Goal: Transaction & Acquisition: Purchase product/service

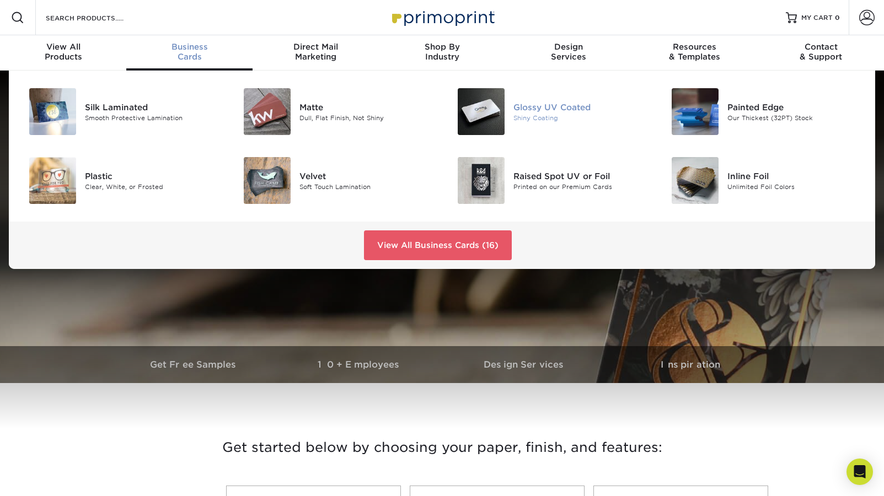
click at [522, 107] on div "Glossy UV Coated" at bounding box center [580, 107] width 135 height 12
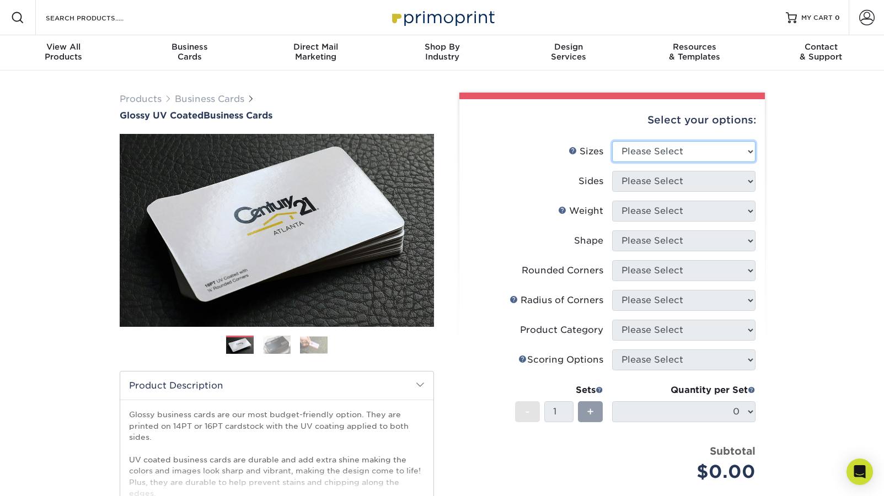
click at [750, 147] on select "Please Select 1.5" x 3.5" - Mini 1.75" x 3.5" - Mini 2" x 2" - Square 2" x 3" -…" at bounding box center [683, 151] width 143 height 21
select select "2.00x3.50"
click at [612, 141] on select "Please Select 1.5" x 3.5" - Mini 1.75" x 3.5" - Mini 2" x 2" - Square 2" x 3" -…" at bounding box center [683, 151] width 143 height 21
click at [726, 180] on select "Please Select Print Both Sides Print Front Only" at bounding box center [683, 181] width 143 height 21
select select "13abbda7-1d64-4f25-8bb2-c179b224825d"
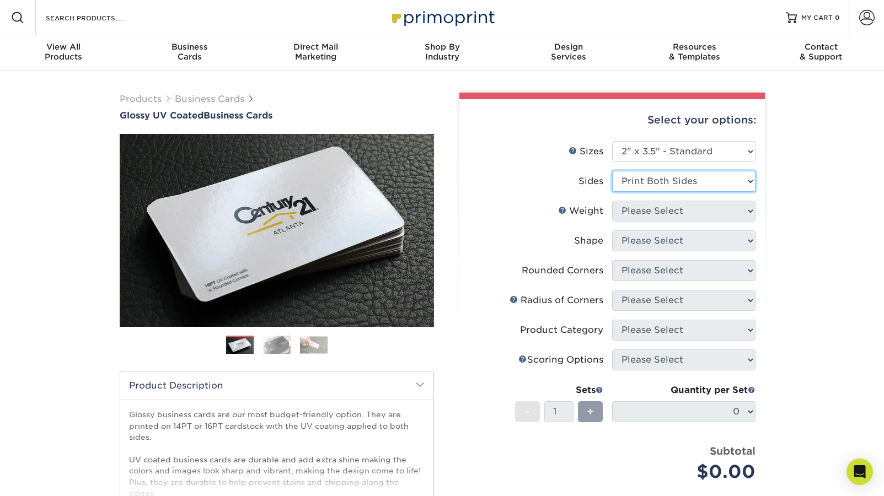
click at [612, 171] on select "Please Select Print Both Sides Print Front Only" at bounding box center [683, 181] width 143 height 21
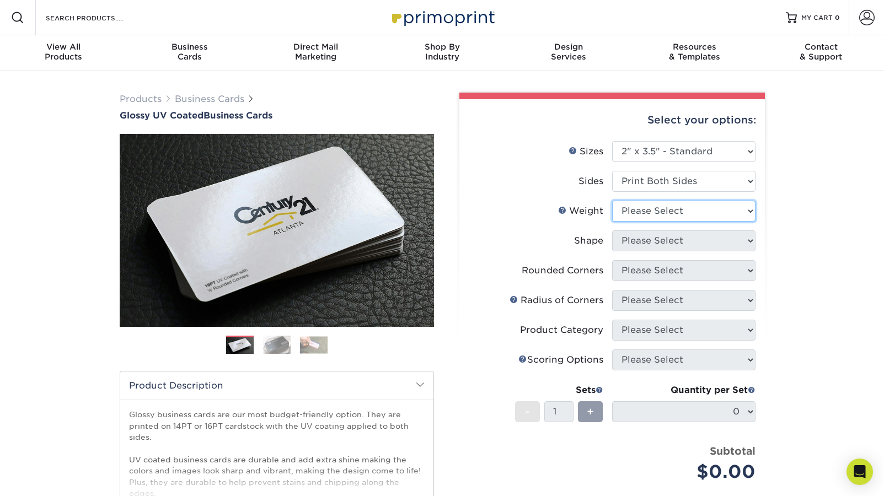
click at [710, 214] on select "Please Select 16PT 14PT" at bounding box center [683, 211] width 143 height 21
select select "14PT"
click at [612, 201] on select "Please Select 16PT 14PT" at bounding box center [683, 211] width 143 height 21
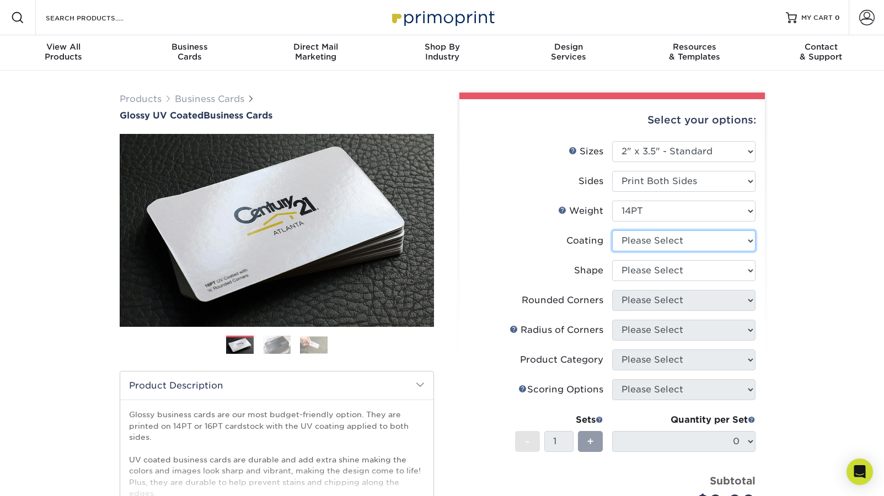
click at [690, 244] on select at bounding box center [683, 241] width 143 height 21
select select "ae367451-b2b8-45df-a344-0f05b6a12993"
click at [612, 231] on select at bounding box center [683, 241] width 143 height 21
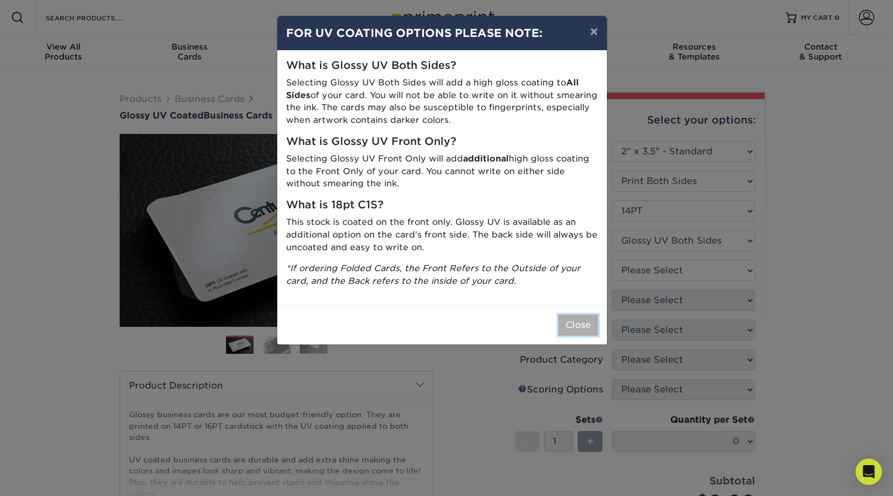
click at [578, 331] on button "Close" at bounding box center [579, 325] width 40 height 21
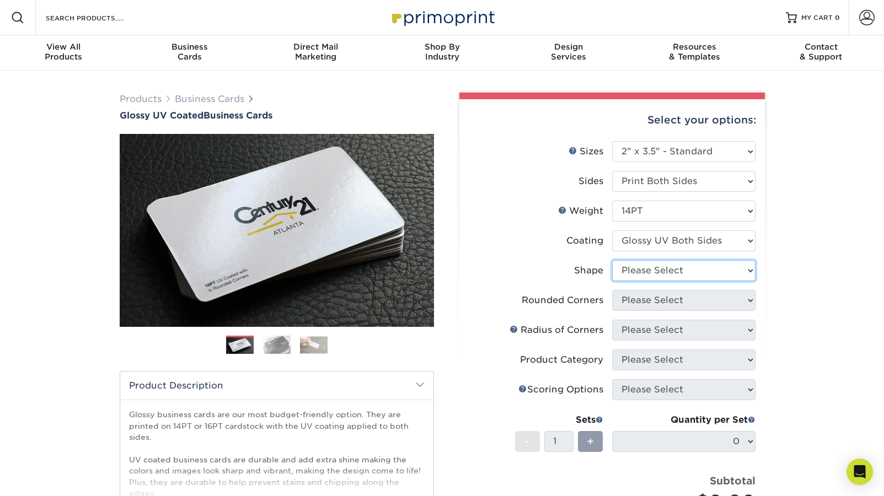
click at [700, 272] on select "Please Select Standard" at bounding box center [683, 270] width 143 height 21
select select "standard"
click at [612, 260] on select "Please Select Standard" at bounding box center [683, 270] width 143 height 21
click at [673, 296] on select "Please Select Yes - Round 2 Corners Yes - Round 4 Corners No" at bounding box center [683, 300] width 143 height 21
select select "0"
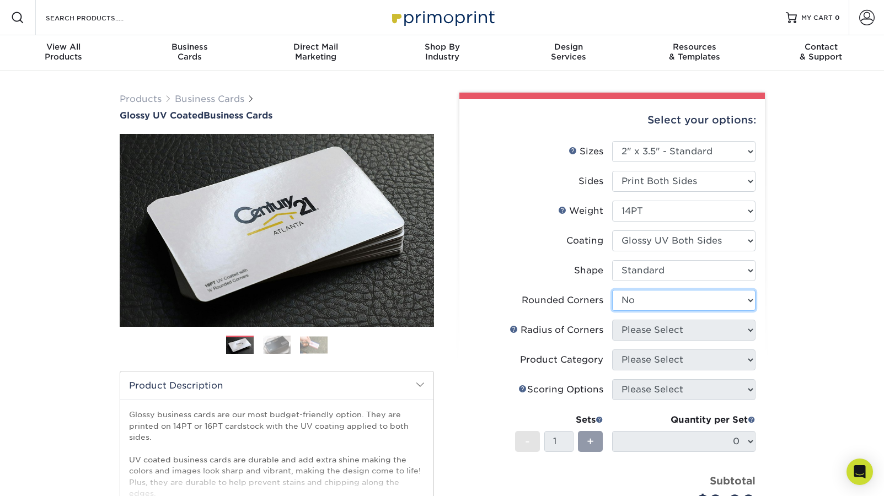
click at [612, 290] on select "Please Select Yes - Round 2 Corners Yes - Round 4 Corners No" at bounding box center [683, 300] width 143 height 21
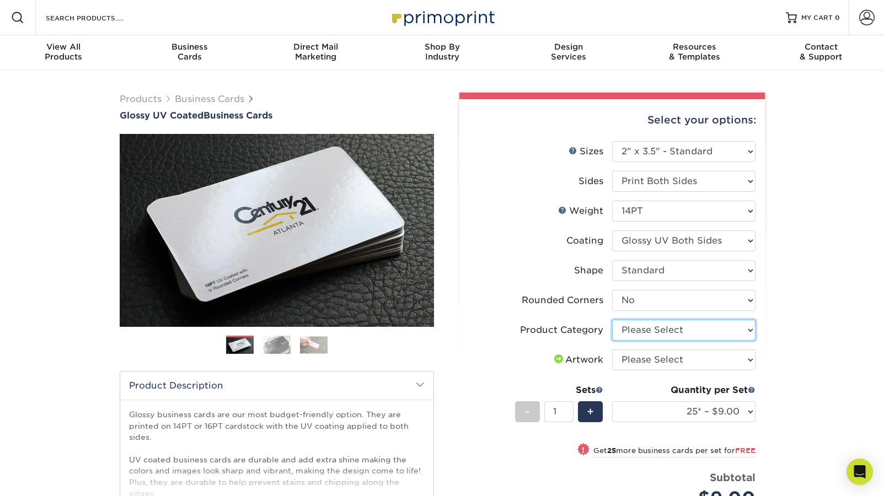
click at [751, 329] on select "Please Select Business Cards" at bounding box center [683, 330] width 143 height 21
select select "3b5148f1-0588-4f88-a218-97bcfdce65c1"
click at [612, 320] on select "Please Select Business Cards" at bounding box center [683, 330] width 143 height 21
click at [693, 358] on select "Please Select I will upload files I need a design - $100" at bounding box center [683, 360] width 143 height 21
select select "upload"
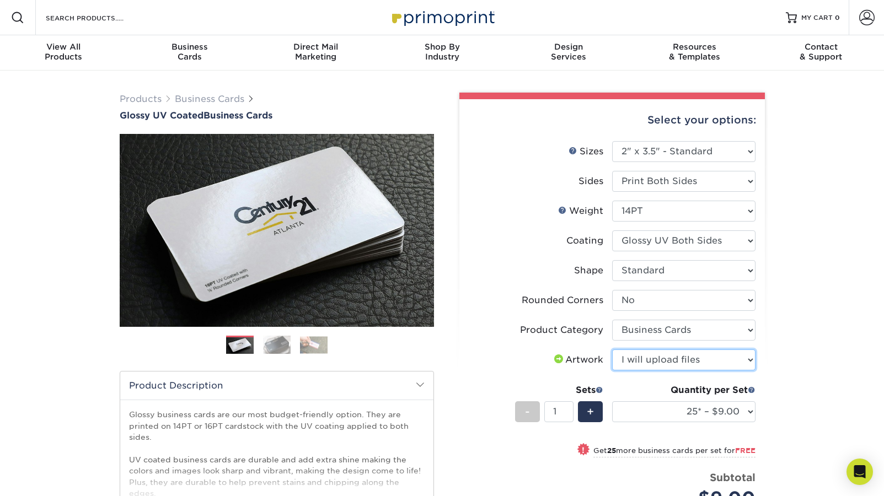
click at [612, 350] on select "Please Select I will upload files I need a design - $100" at bounding box center [683, 360] width 143 height 21
click at [753, 411] on select "25* – $9.00 50* – $9.00 100* – $9.00 250* – $17.00 500 – $33.00 1000 – $42.00 2…" at bounding box center [683, 411] width 143 height 21
select select "500 – $33.00"
click at [612, 401] on select "25* – $9.00 50* – $9.00 100* – $9.00 250* – $17.00 500 – $33.00 1000 – $42.00 2…" at bounding box center [683, 411] width 143 height 21
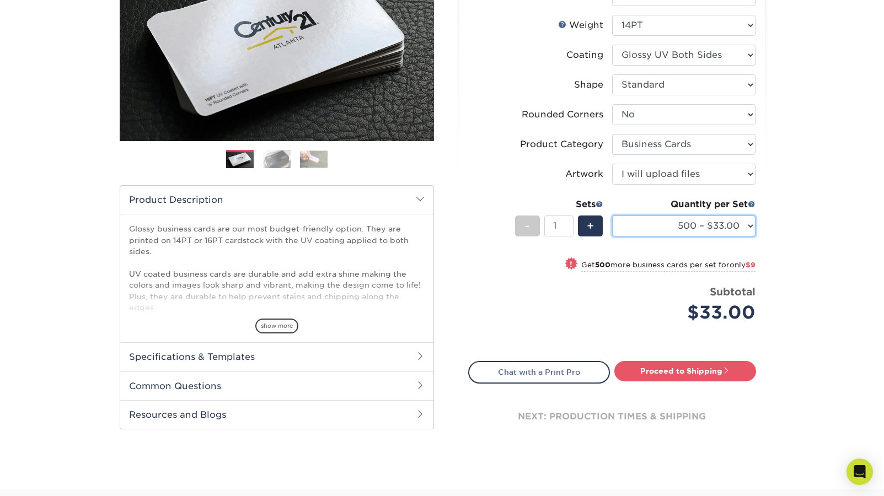
scroll to position [187, 0]
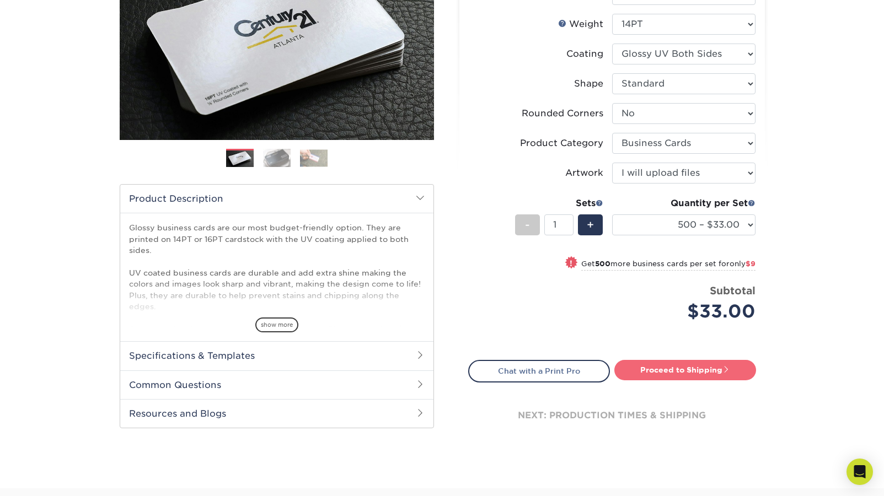
click at [672, 366] on link "Proceed to Shipping" at bounding box center [685, 370] width 142 height 20
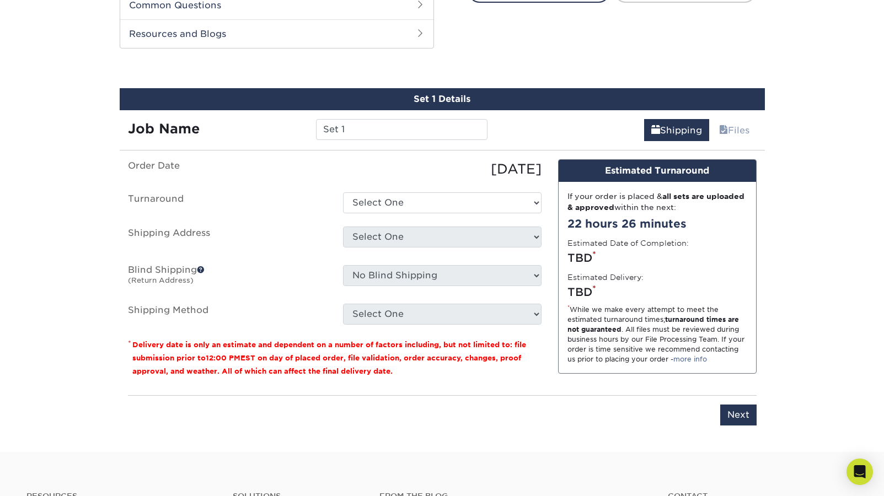
scroll to position [577, 0]
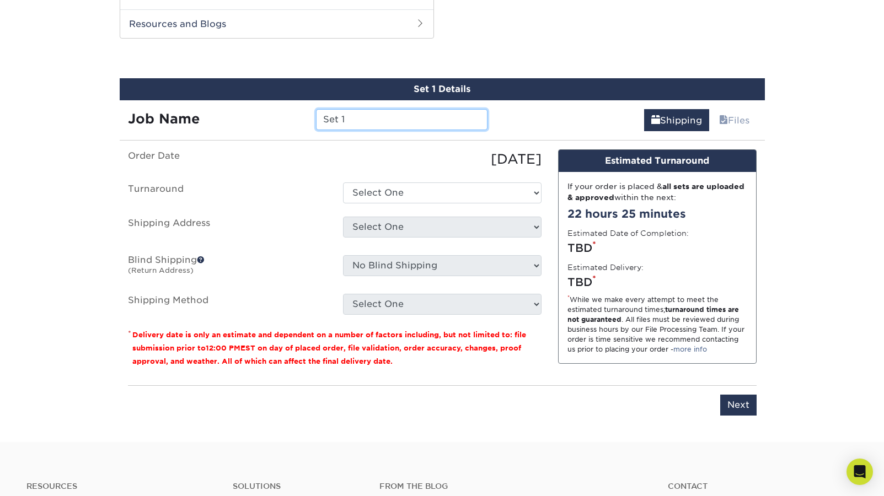
click at [390, 118] on input "Set 1" at bounding box center [402, 119] width 172 height 21
drag, startPoint x: 390, startPoint y: 118, endPoint x: 308, endPoint y: 114, distance: 82.3
click at [308, 114] on div "Set 1" at bounding box center [402, 119] width 188 height 21
paste input "[PERSON_NAME] Remodel"
type input "[PERSON_NAME] Remodel"
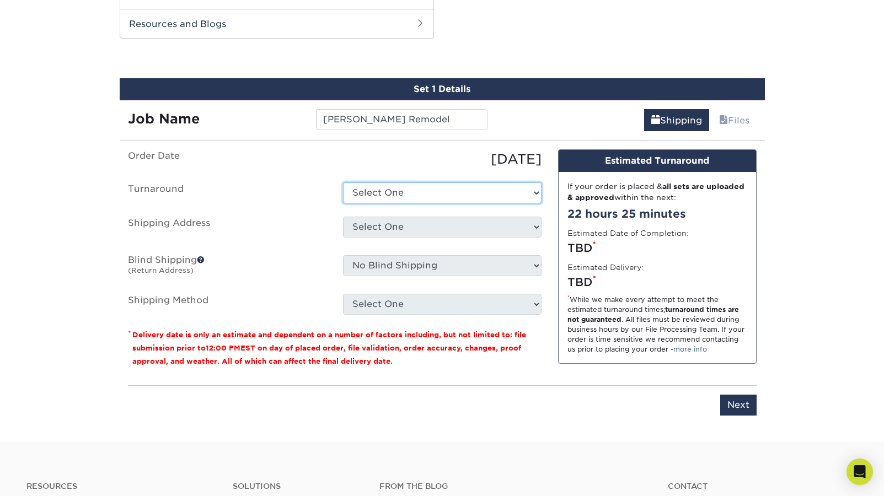
click at [367, 196] on select "Select One 2-4 Business Days 2 Day Next Business Day" at bounding box center [442, 193] width 199 height 21
select select "17ced933-8ee2-4716-9748-db48f0cdea7b"
click at [343, 183] on select "Select One 2-4 Business Days 2 Day Next Business Day" at bounding box center [442, 193] width 199 height 21
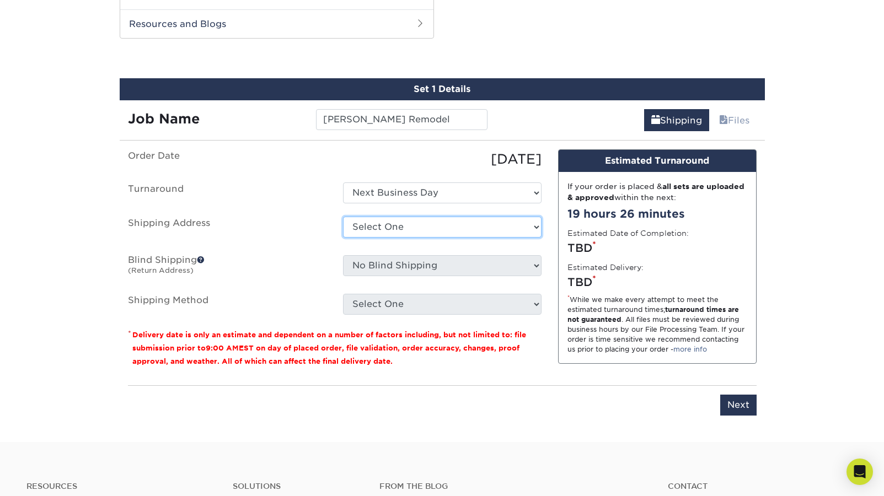
click at [373, 232] on select "Select One + Add New Address - Login" at bounding box center [442, 227] width 199 height 21
click at [430, 223] on select "Select One + Add New Address - Login" at bounding box center [442, 227] width 199 height 21
click at [343, 238] on select "Select One + Add New Address - Login" at bounding box center [442, 227] width 199 height 21
select select "-1"
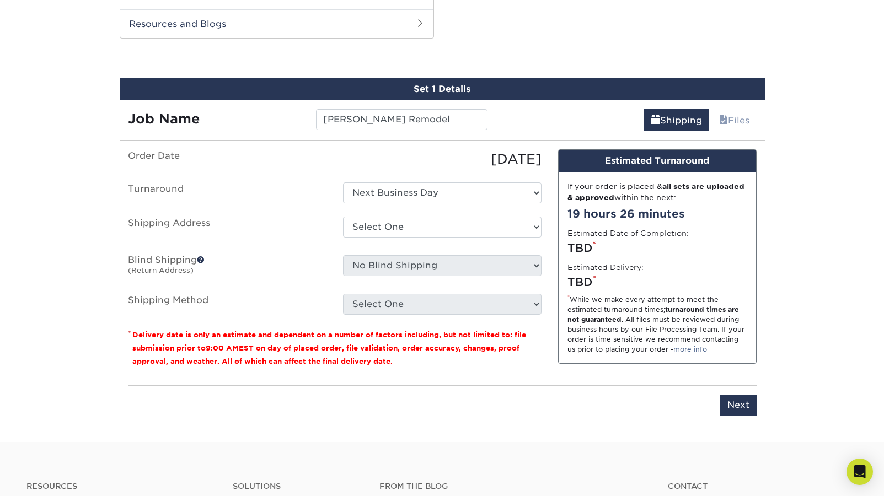
scroll to position [0, 0]
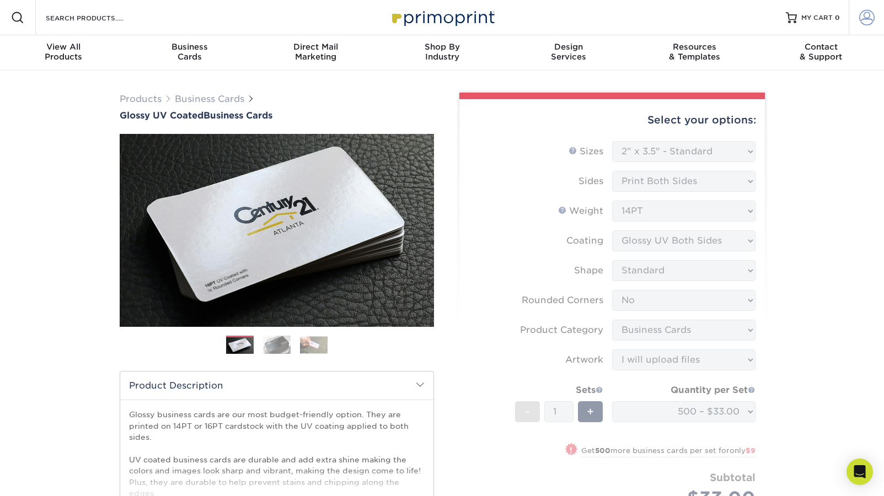
click at [864, 20] on span at bounding box center [866, 17] width 15 height 15
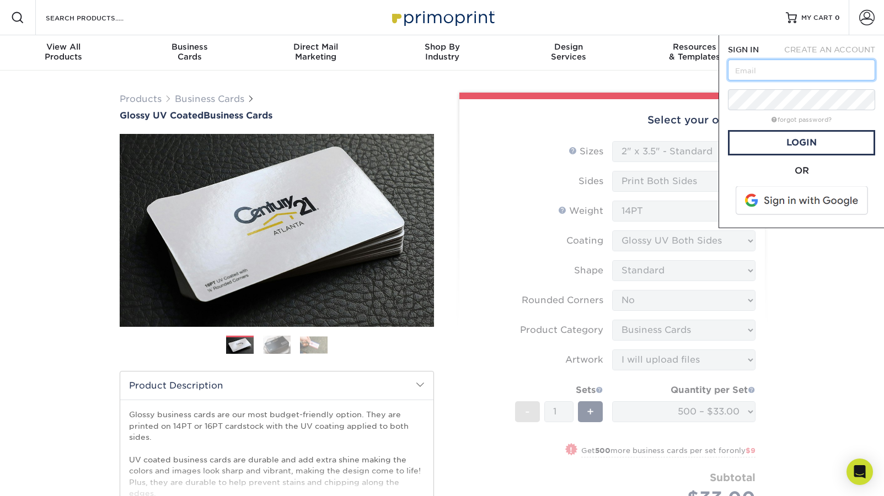
click at [824, 65] on input "text" at bounding box center [801, 70] width 147 height 21
type input "[EMAIL_ADDRESS][DOMAIN_NAME]"
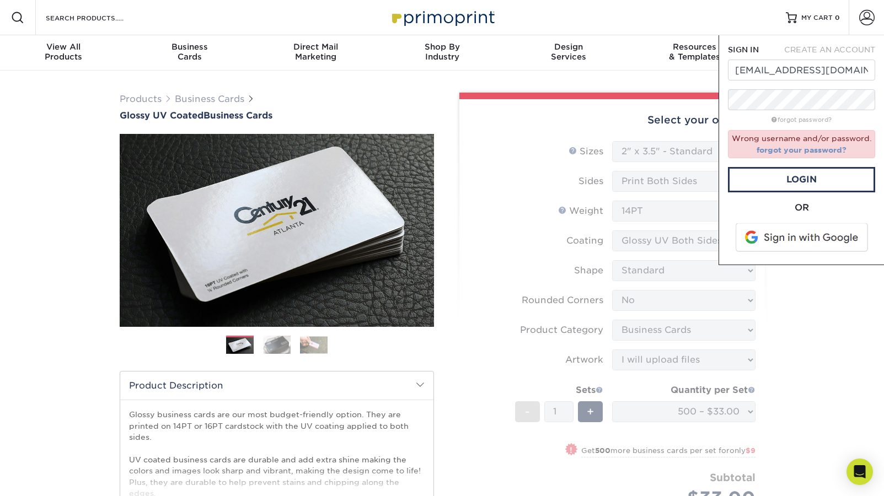
click at [814, 150] on link "forgot your password?" at bounding box center [802, 150] width 90 height 9
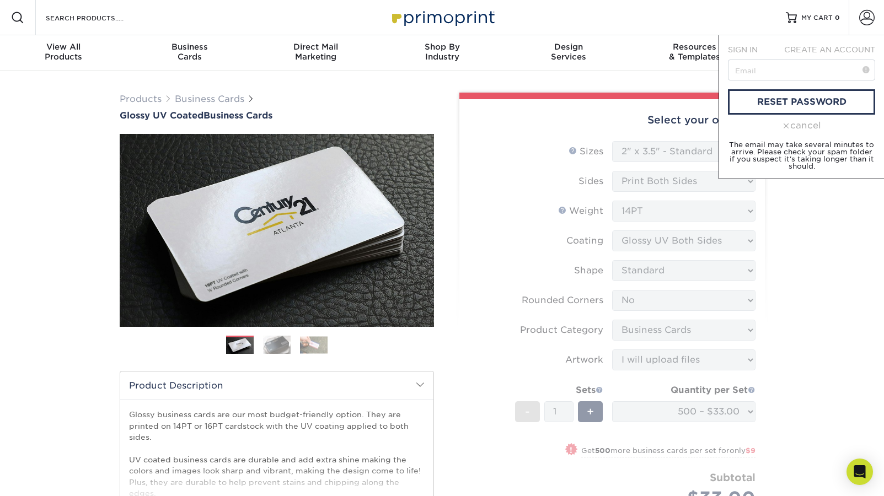
click at [690, 13] on div "Resources Menu Search Products Account SIGN IN CREATE AN ACCOUNT [EMAIL_ADDRESS…" at bounding box center [442, 17] width 884 height 35
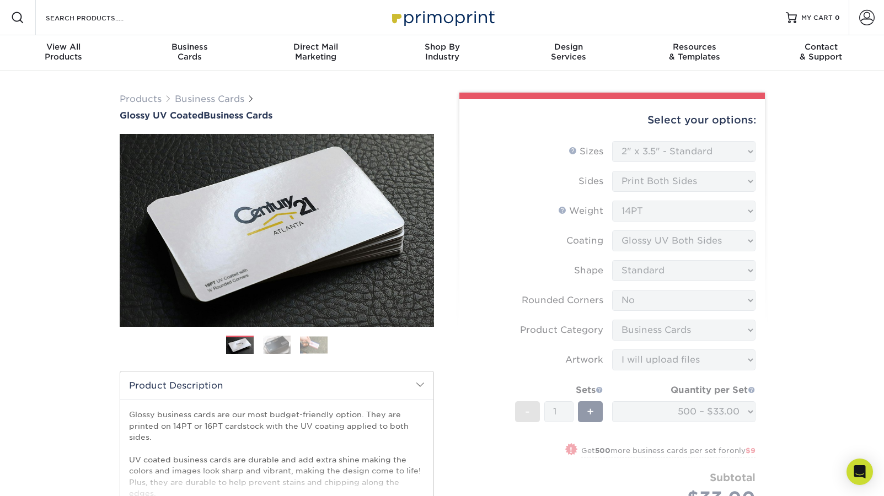
click at [600, 12] on div "Resources Menu Search Products Account SIGN IN CREATE AN ACCOUNT [EMAIL_ADDRESS…" at bounding box center [442, 17] width 884 height 35
click at [866, 14] on span at bounding box center [866, 17] width 15 height 15
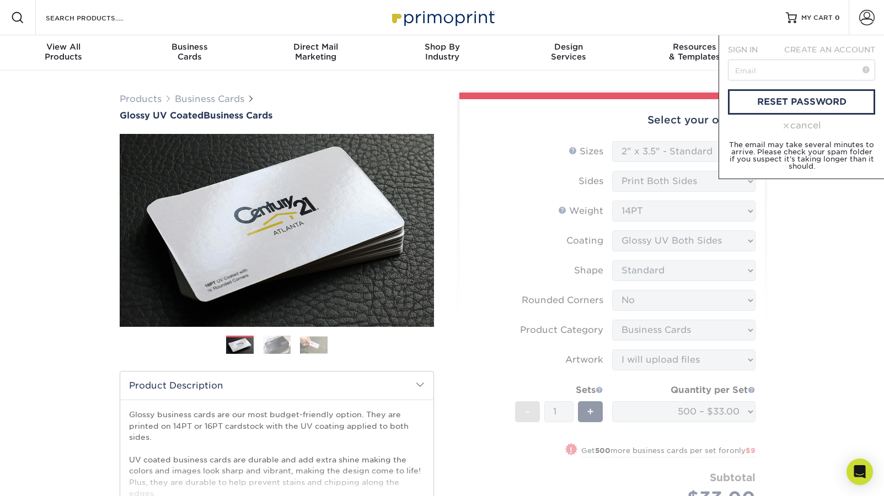
click at [744, 49] on span "SIGN IN" at bounding box center [743, 49] width 30 height 9
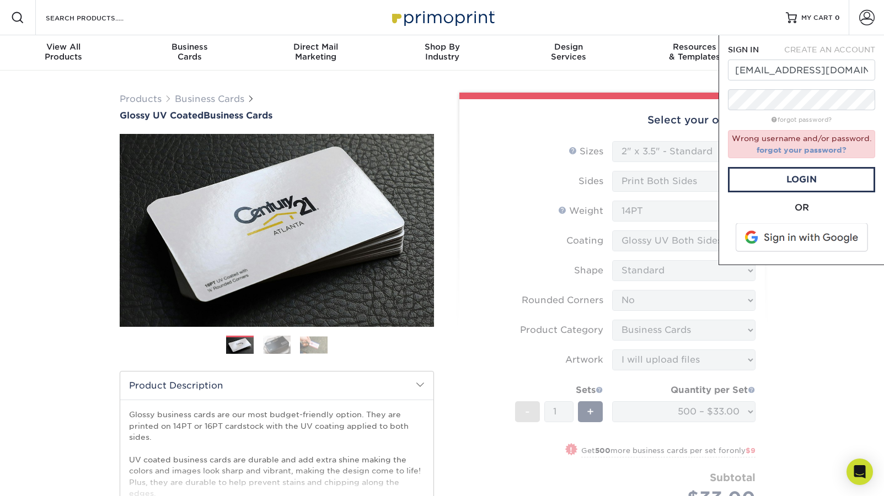
click at [801, 149] on link "forgot your password?" at bounding box center [802, 150] width 90 height 9
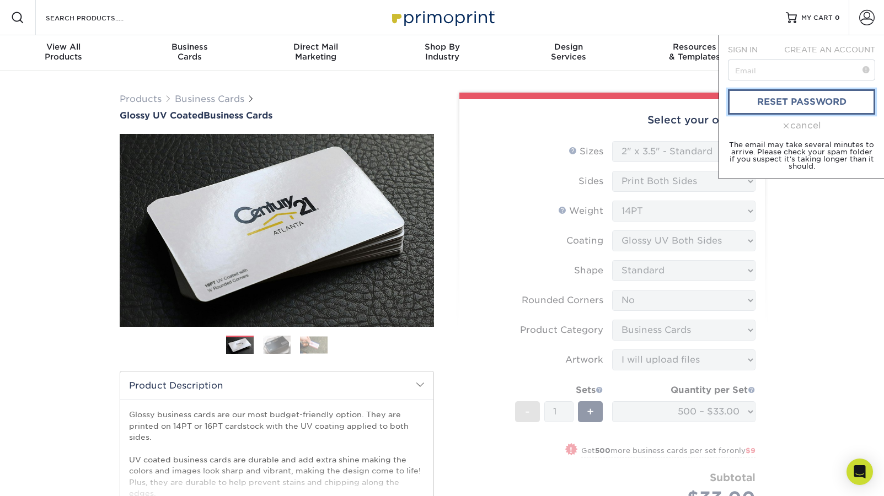
click at [809, 101] on link "reset password" at bounding box center [801, 101] width 147 height 25
click at [778, 100] on link "reset password" at bounding box center [801, 101] width 147 height 25
click at [765, 100] on link "reset password" at bounding box center [801, 101] width 147 height 25
click at [839, 98] on link "reset password" at bounding box center [801, 101] width 147 height 25
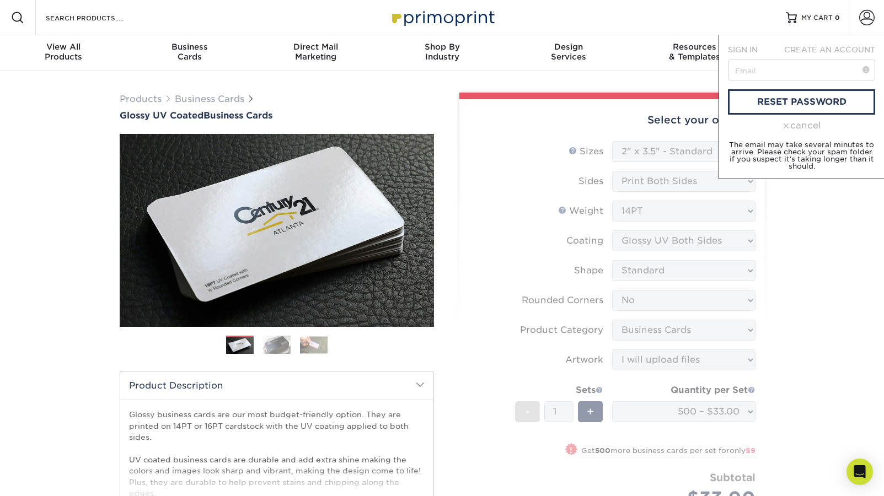
click at [742, 47] on span "SIGN IN" at bounding box center [743, 49] width 30 height 9
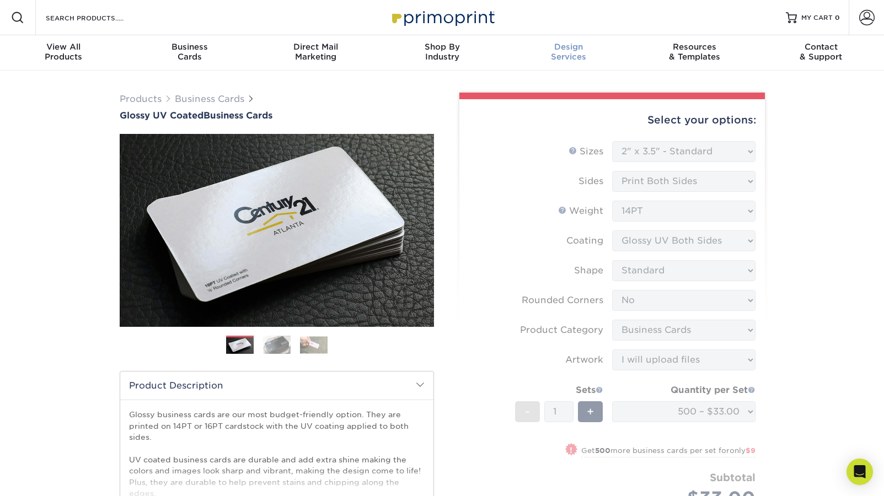
drag, startPoint x: 808, startPoint y: 17, endPoint x: 547, endPoint y: 50, distance: 263.0
click at [808, 17] on span "MY CART" at bounding box center [816, 17] width 31 height 9
click at [865, 17] on span at bounding box center [866, 17] width 15 height 15
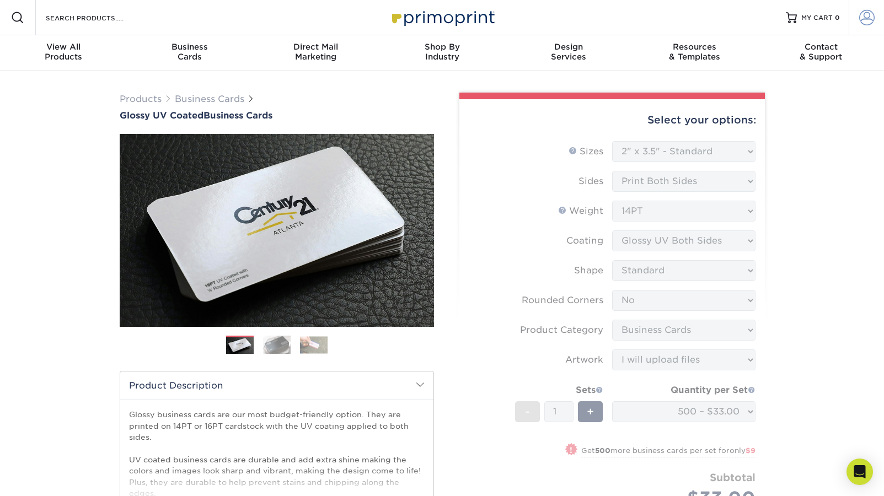
click at [862, 18] on span at bounding box center [866, 17] width 15 height 15
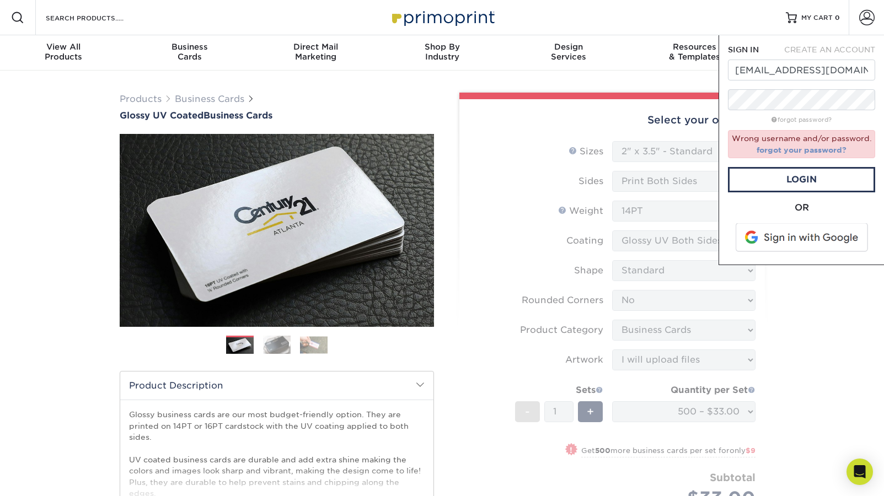
click at [791, 151] on link "forgot your password?" at bounding box center [802, 150] width 90 height 9
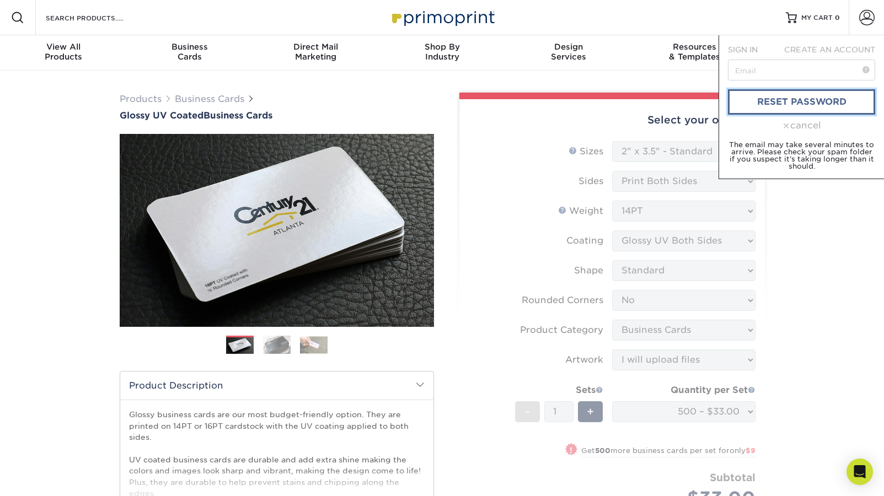
click at [811, 100] on link "reset password" at bounding box center [801, 101] width 147 height 25
click at [795, 68] on input "text" at bounding box center [801, 70] width 147 height 21
type input "[EMAIL_ADDRESS][DOMAIN_NAME]"
click at [810, 99] on link "reset password" at bounding box center [801, 101] width 147 height 25
